Goal: Task Accomplishment & Management: Manage account settings

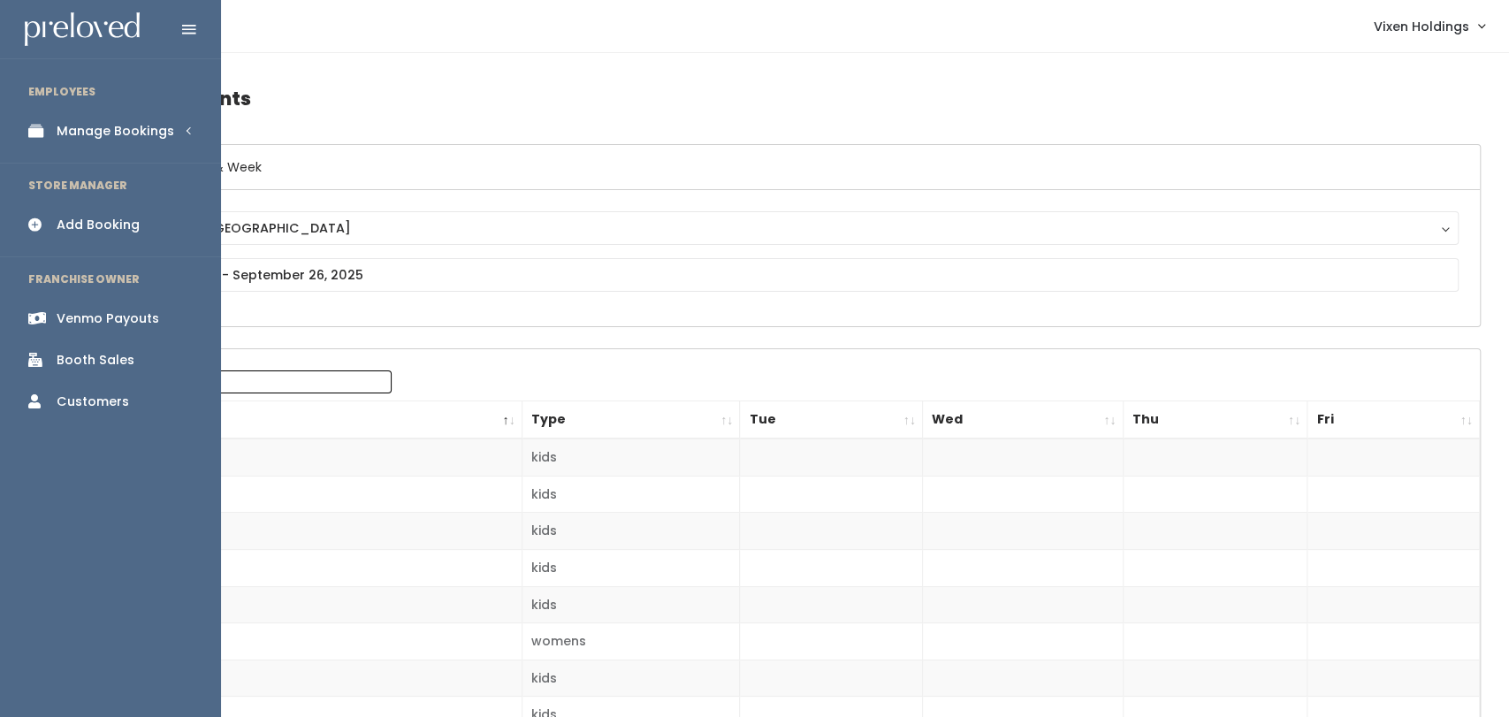
click at [176, 141] on link "Manage Bookings" at bounding box center [110, 131] width 221 height 40
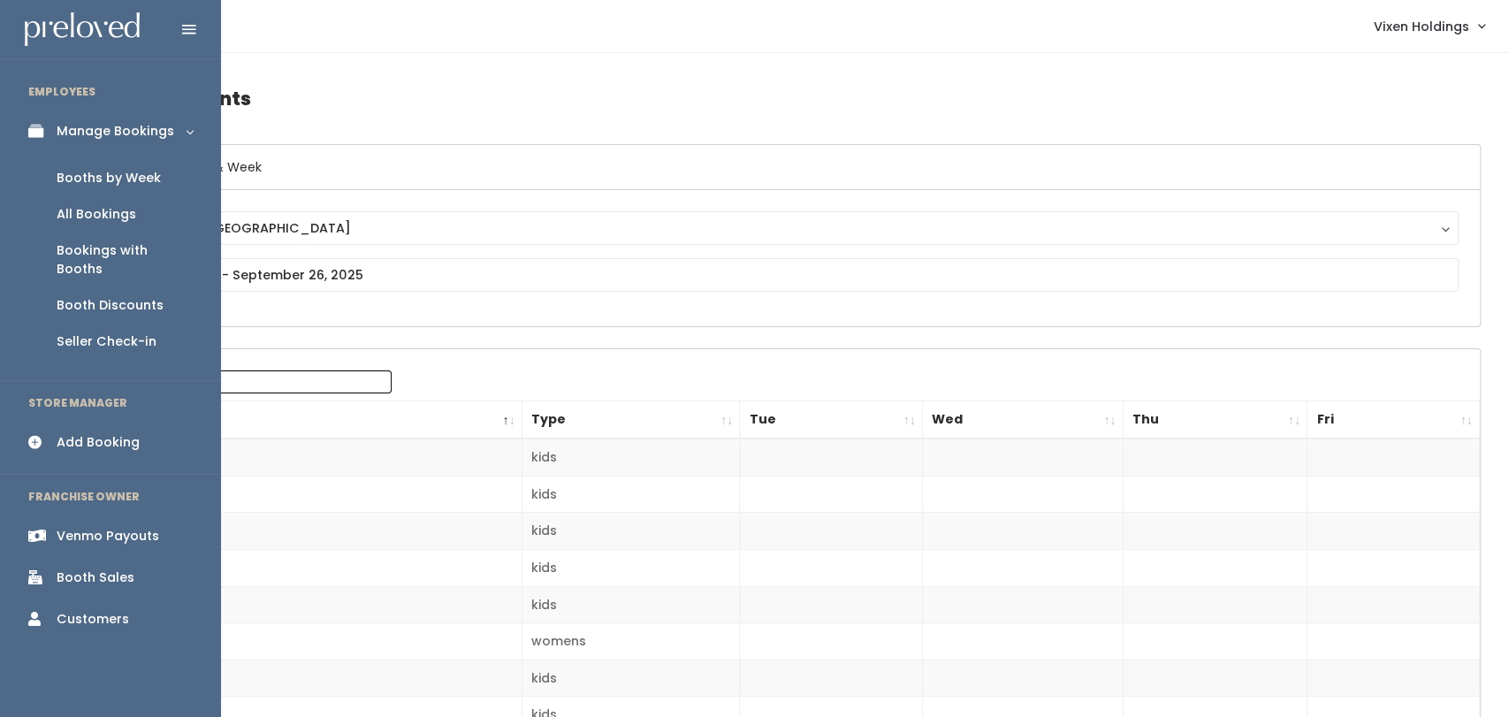
click at [142, 192] on link "Booths by Week" at bounding box center [110, 178] width 221 height 36
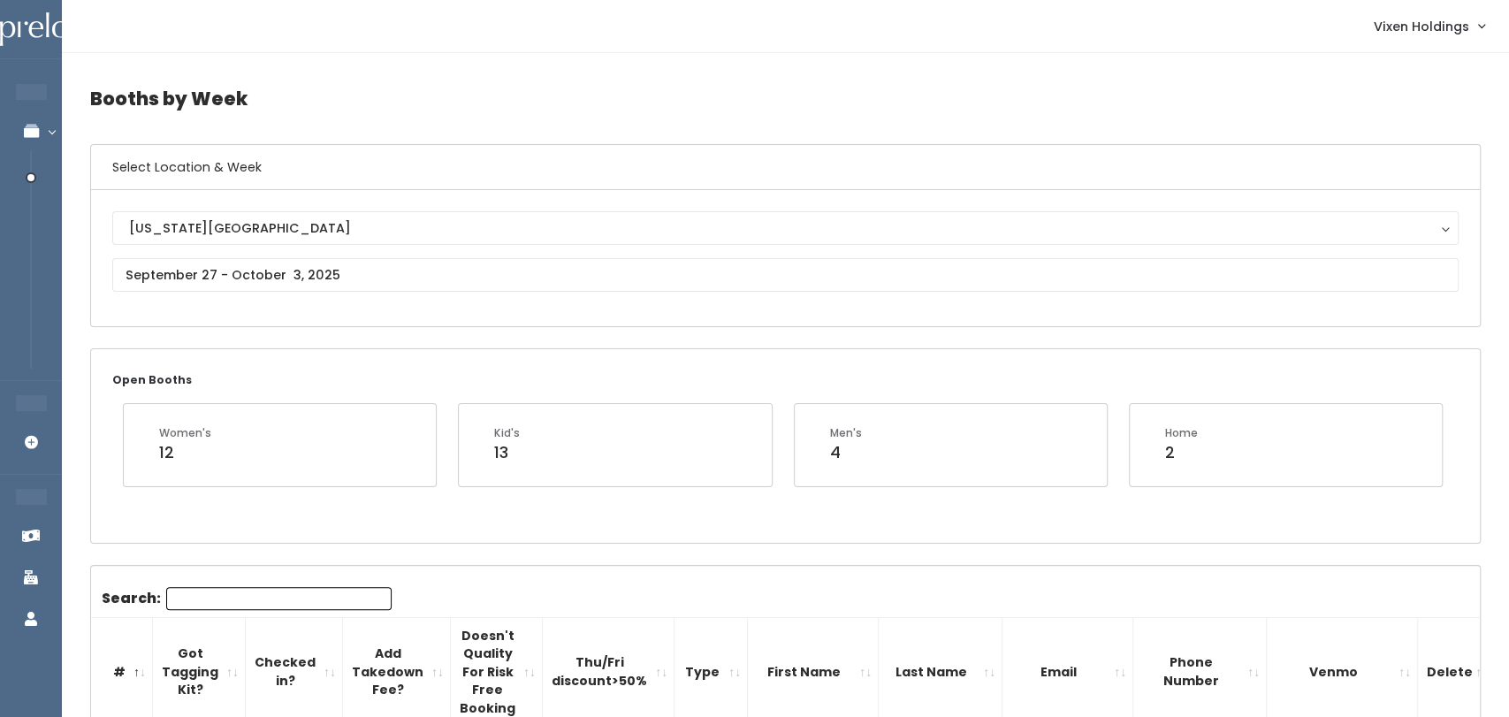
click at [54, 141] on link "Manage Bookings" at bounding box center [115, 131] width 230 height 40
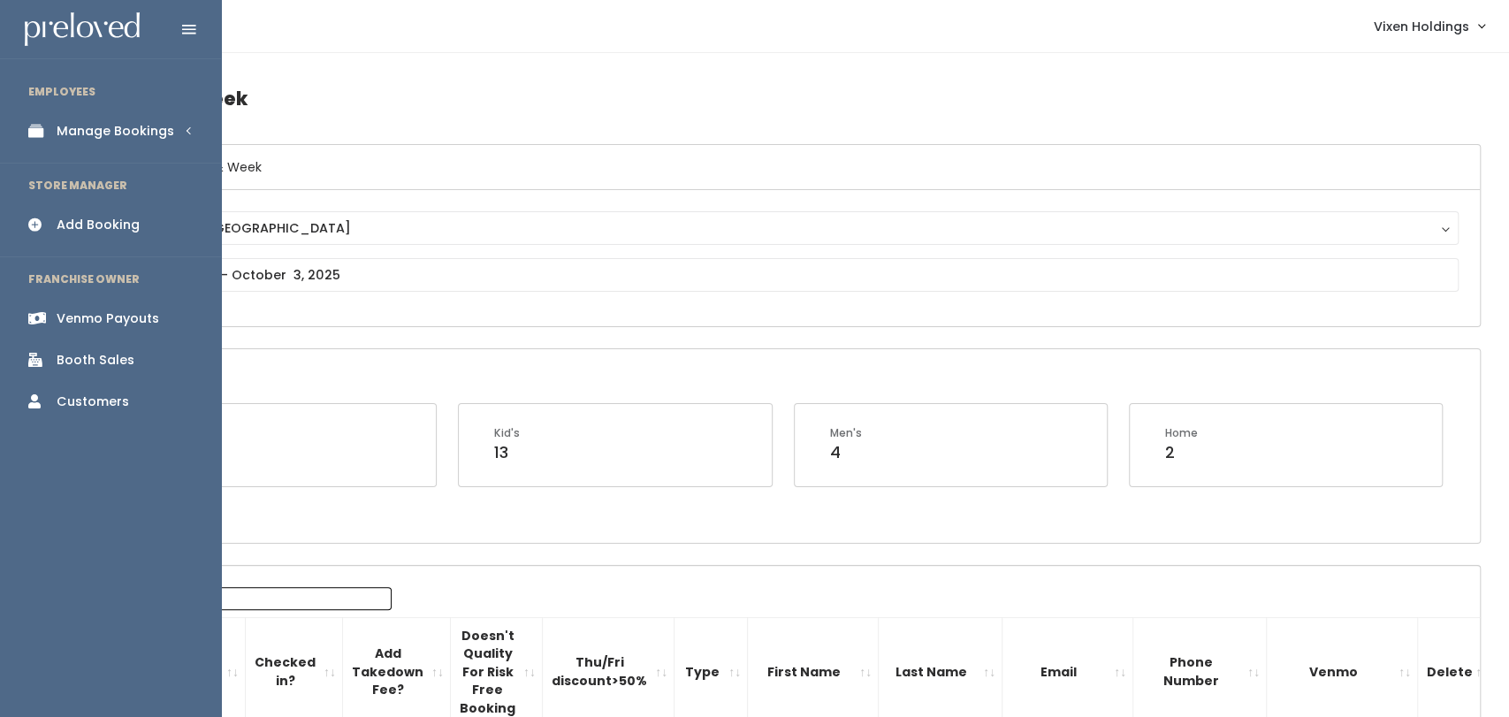
click at [118, 353] on div "Booth Sales" at bounding box center [96, 360] width 78 height 19
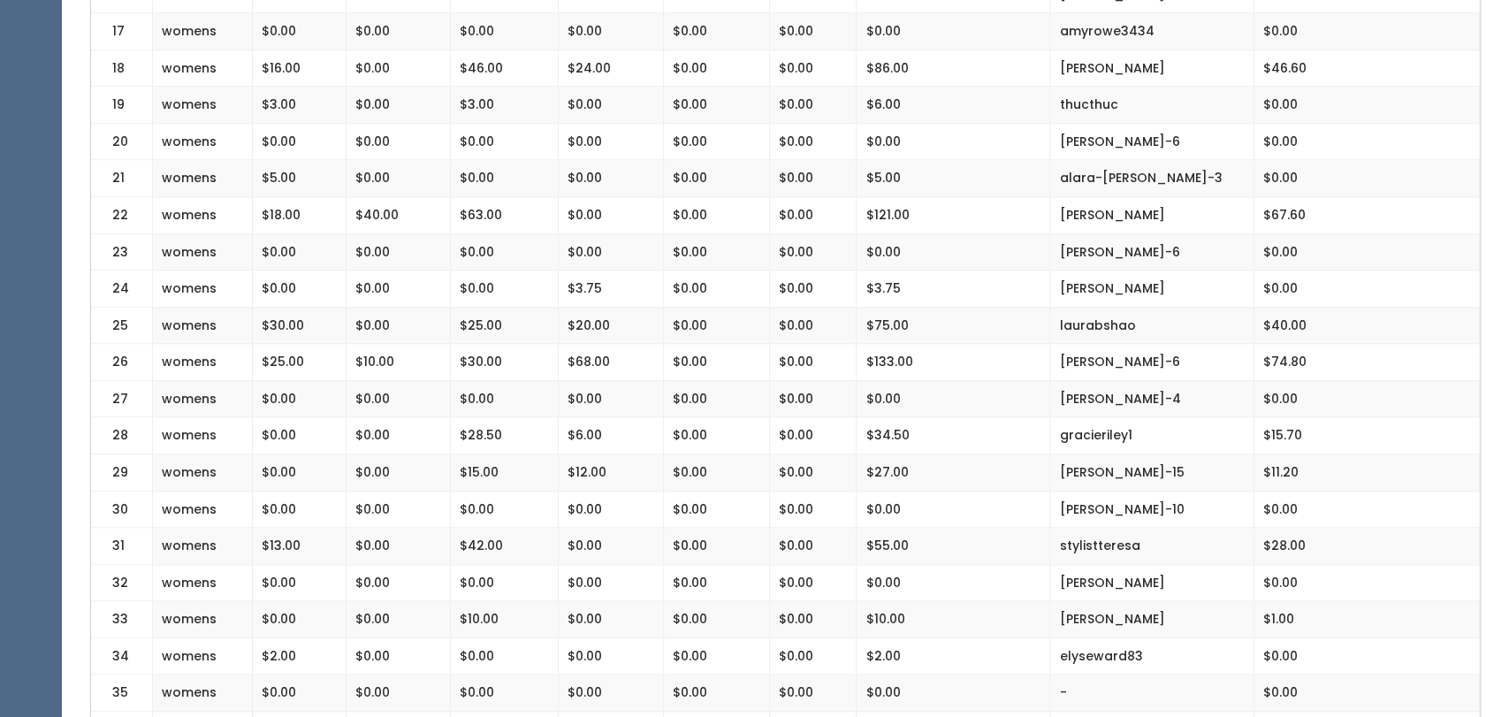
scroll to position [1012, 0]
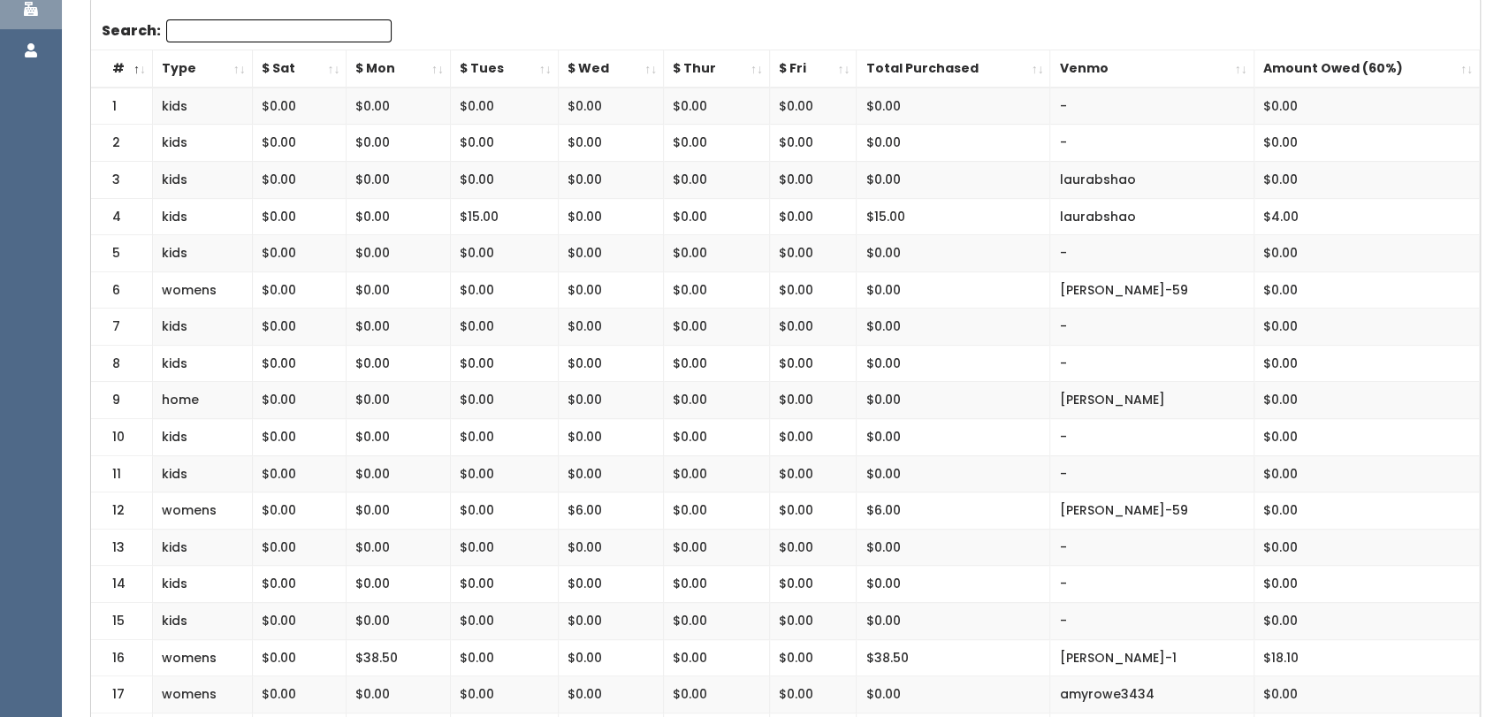
scroll to position [350, 0]
